Goal: Task Accomplishment & Management: Manage account settings

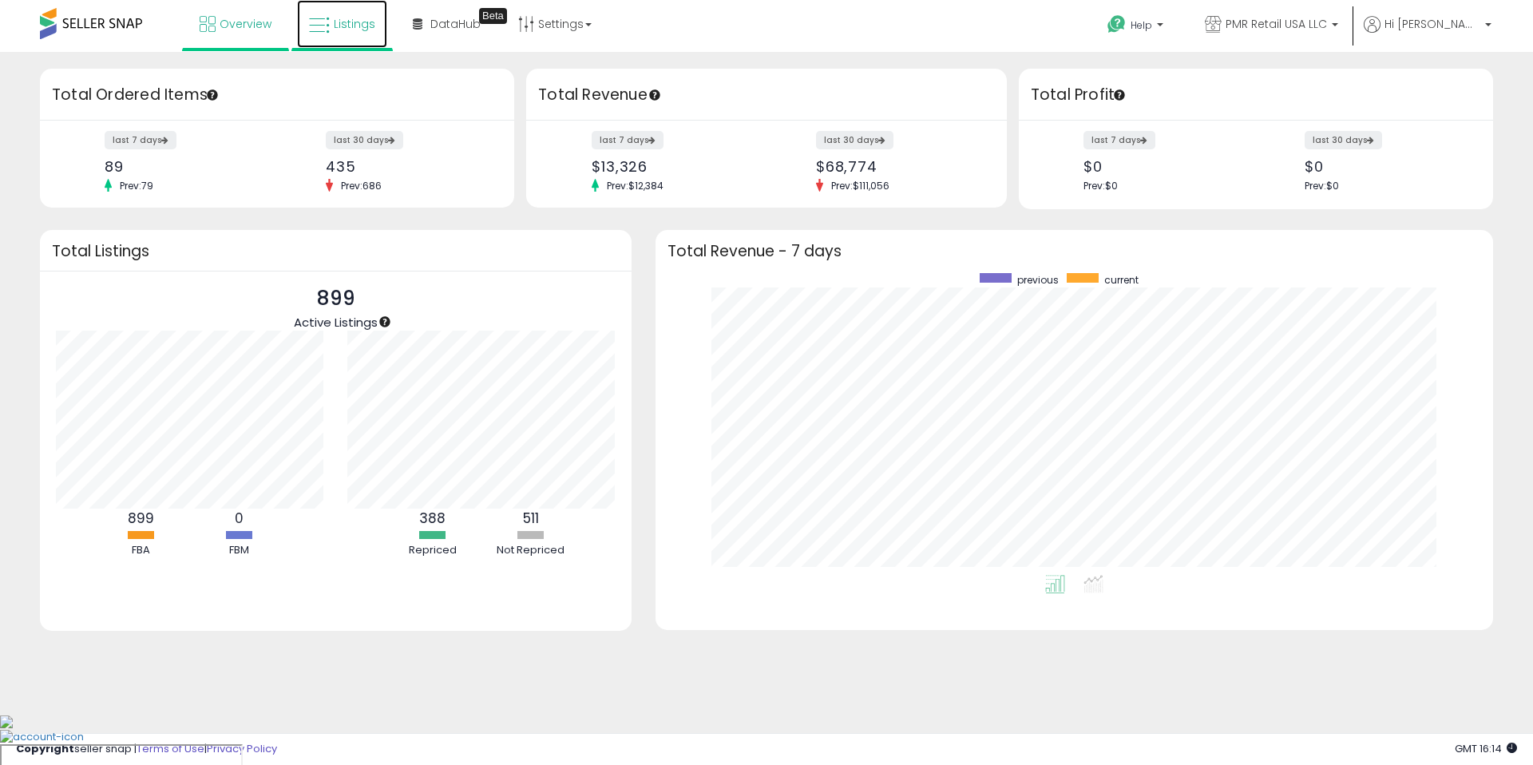
click at [338, 39] on link "Listings" at bounding box center [342, 24] width 90 height 48
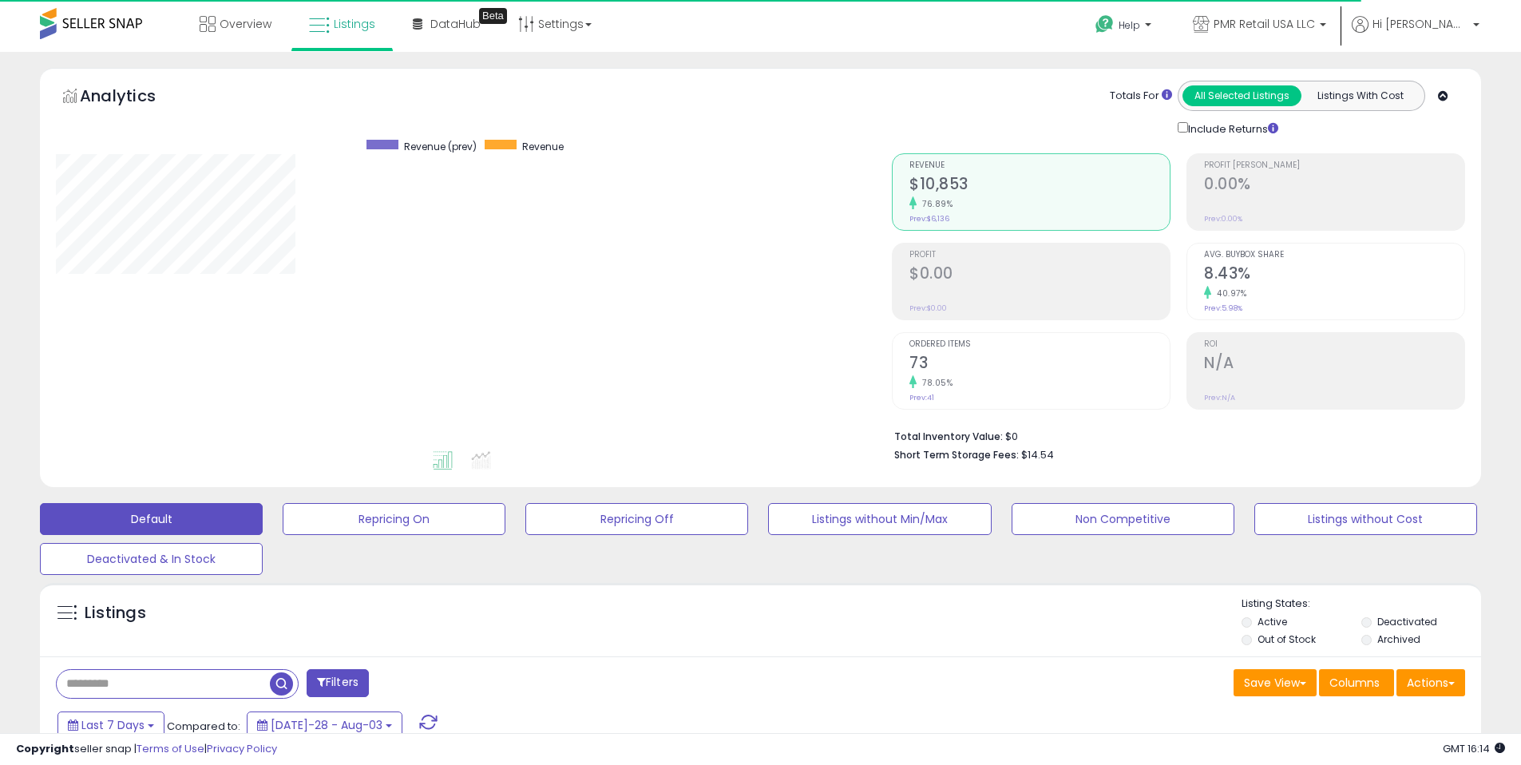
click at [590, 535] on div "Default Repricing On Repricing Off Listings without Min/Max Non Competitive Lis…" at bounding box center [760, 535] width 1481 height 80
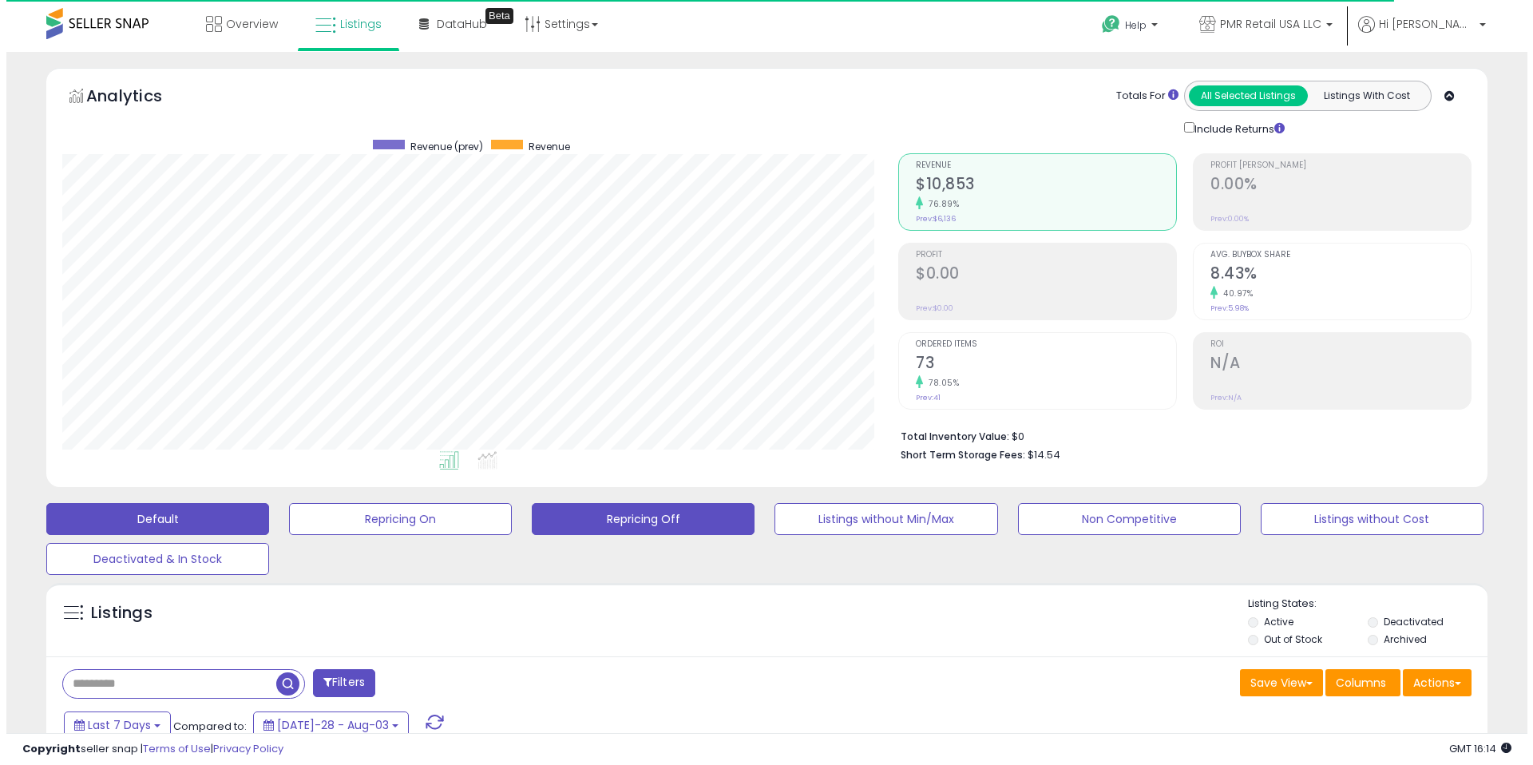
scroll to position [327, 836]
click at [505, 529] on button "Repricing Off" at bounding box center [394, 519] width 223 height 32
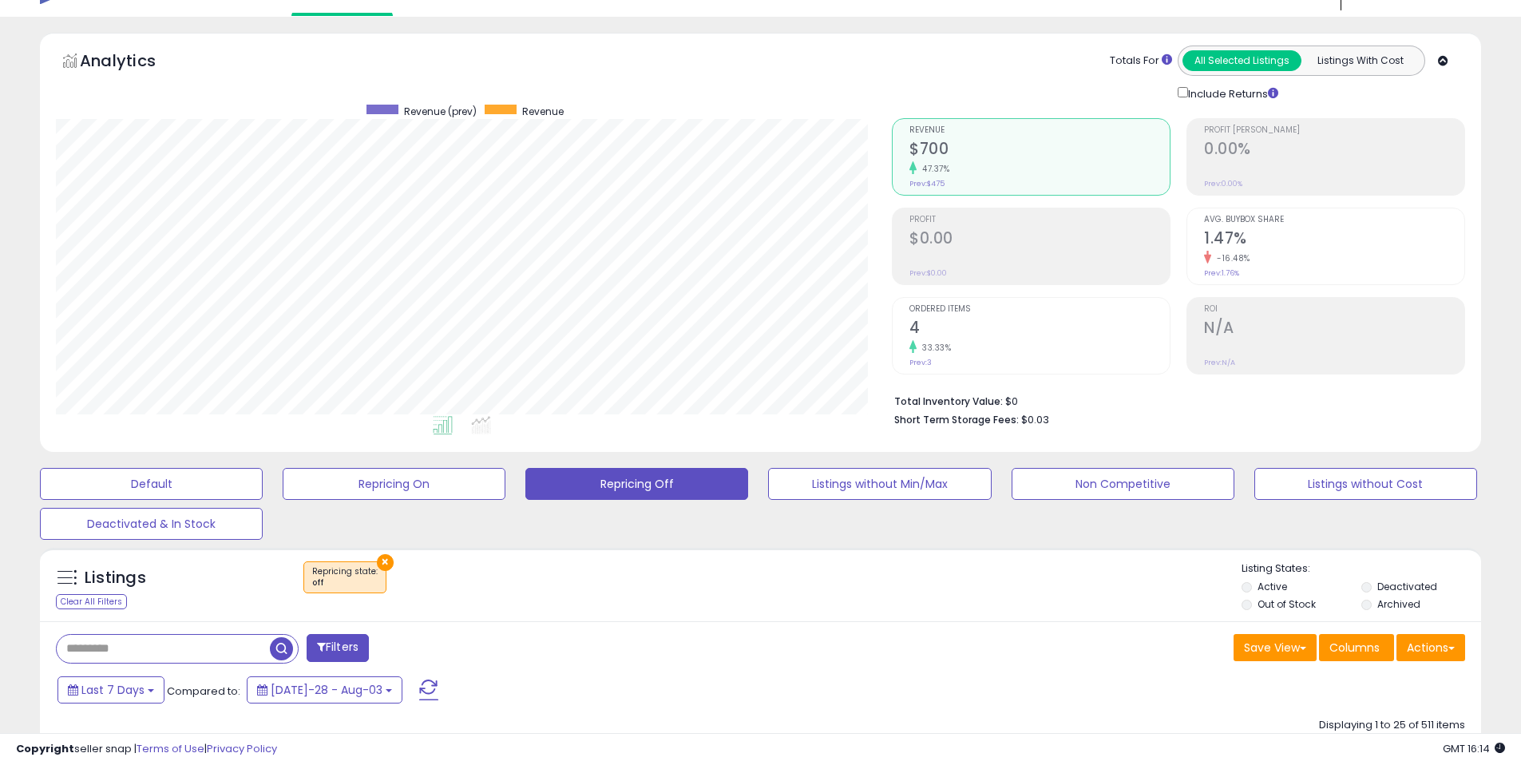
scroll to position [223, 0]
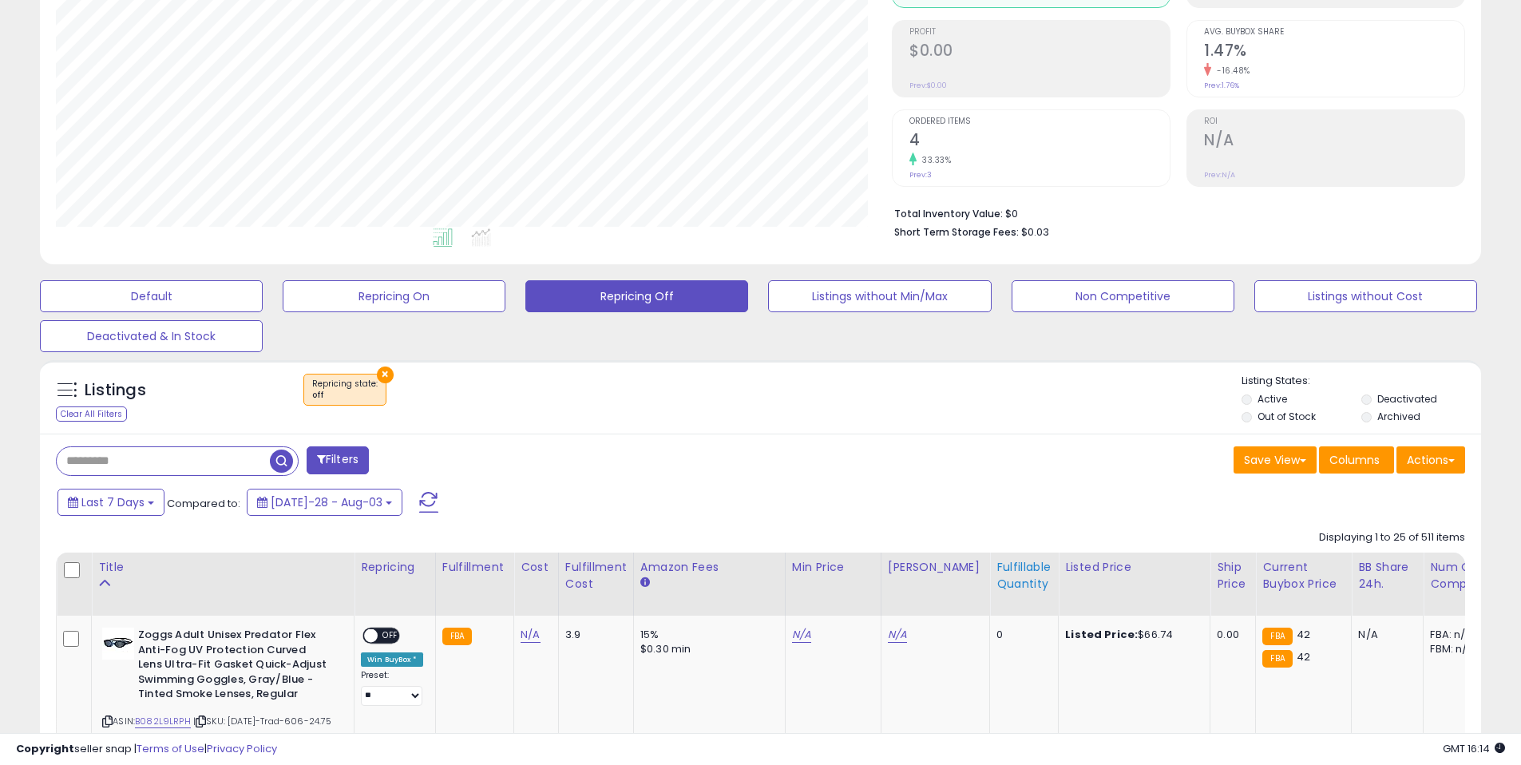
click at [1020, 582] on div "Fulfillable Quantity" at bounding box center [1023, 576] width 55 height 34
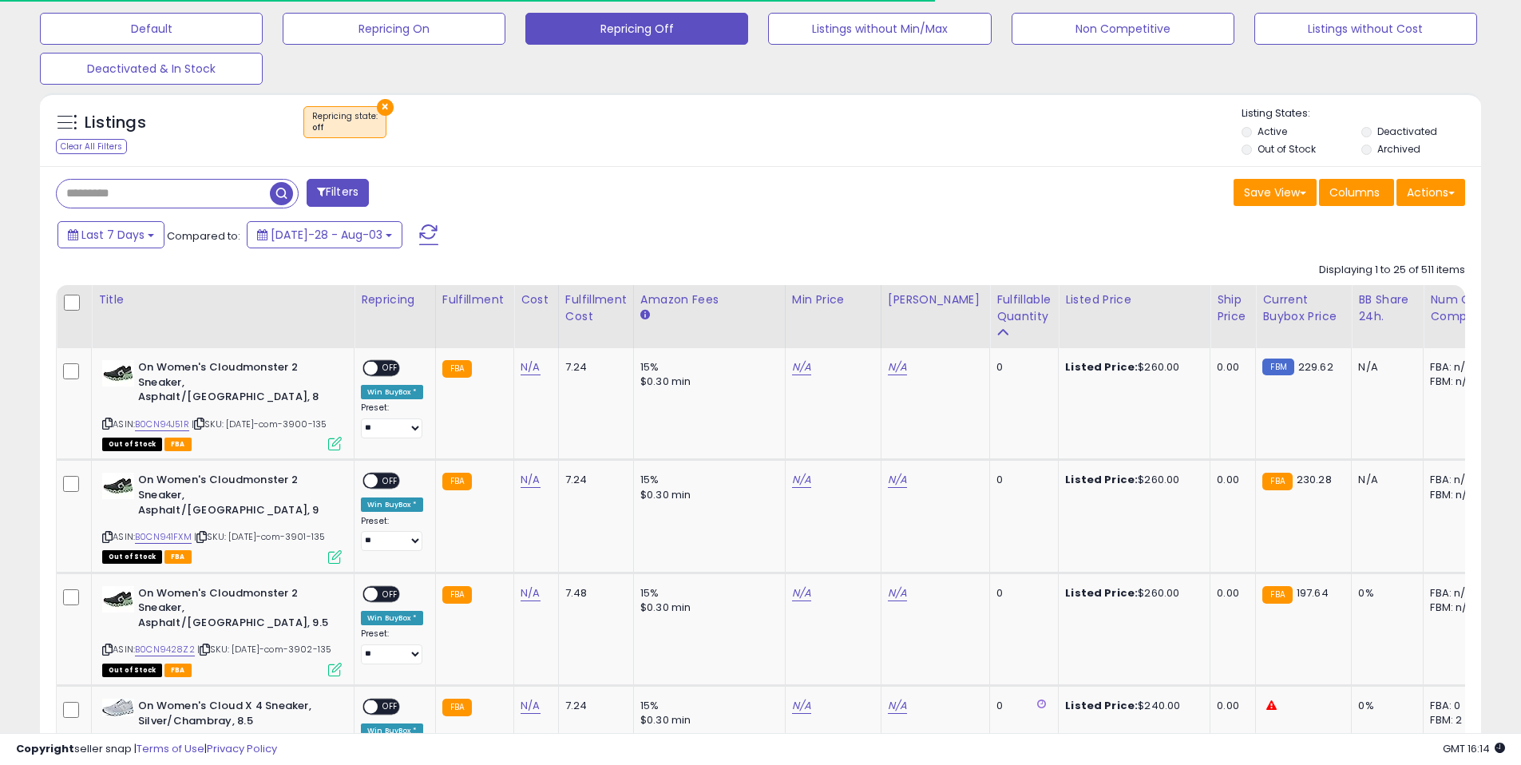
scroll to position [493, 0]
